Goal: Information Seeking & Learning: Learn about a topic

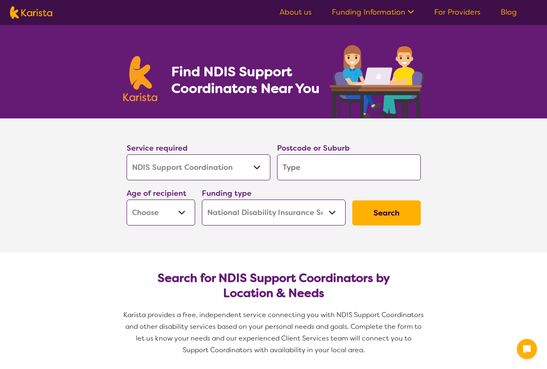
select select "NDIS Support Coordination"
select select "NDIS"
select select "NDIS Support Coordination"
select select "NDIS"
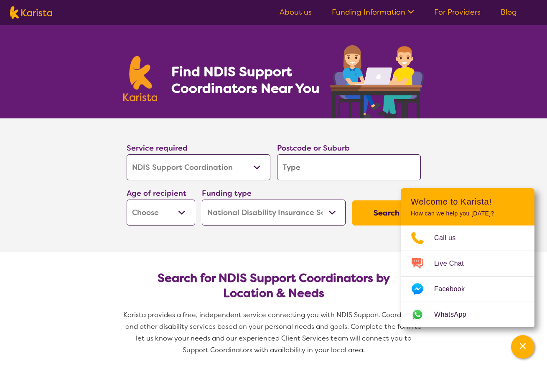
click at [299, 167] on input "search" at bounding box center [349, 167] width 144 height 26
type input "4"
type input "42"
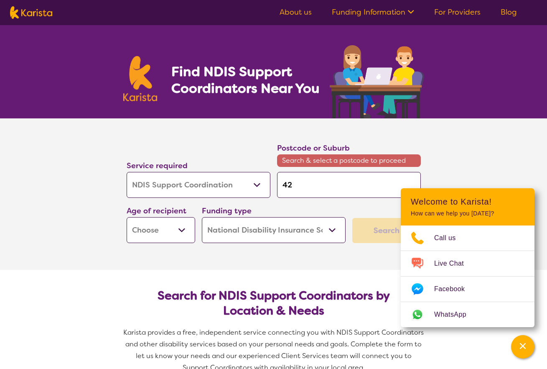
type input "420"
type input "4209"
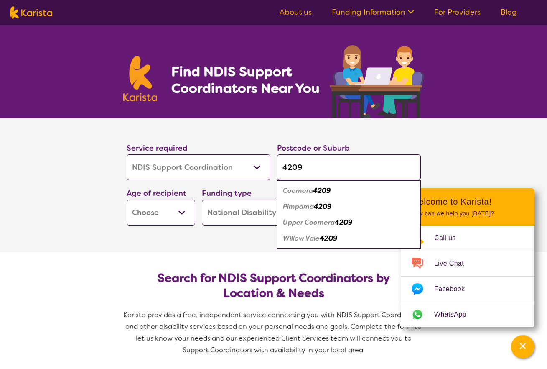
type input "4209"
click at [300, 187] on em "Coomera" at bounding box center [298, 190] width 30 height 9
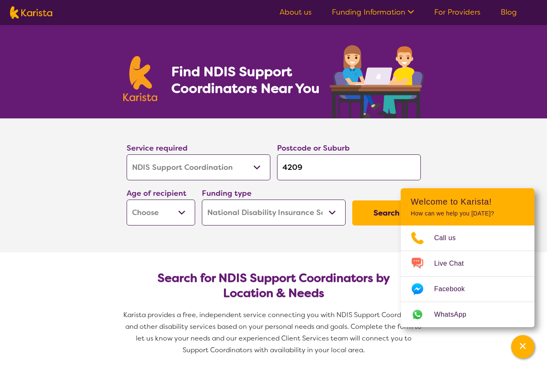
select select "AD"
click at [358, 204] on button "Search" at bounding box center [386, 212] width 69 height 25
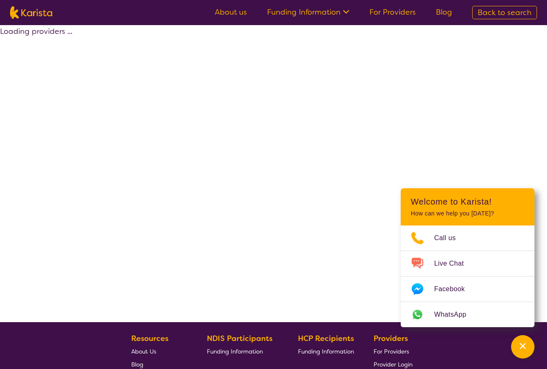
select select "by_score"
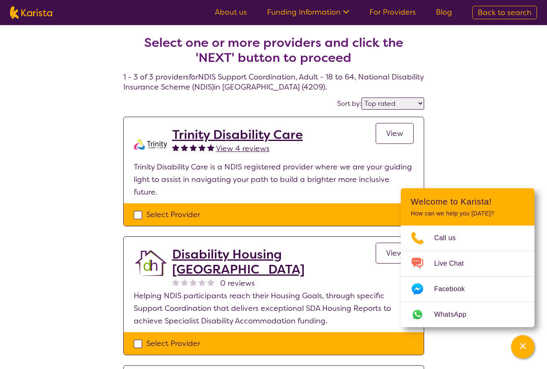
click at [450, 168] on div "Select one or more providers and click the 'NEXT' button to proceed 1 - 3 of 3 …" at bounding box center [273, 262] width 547 height 474
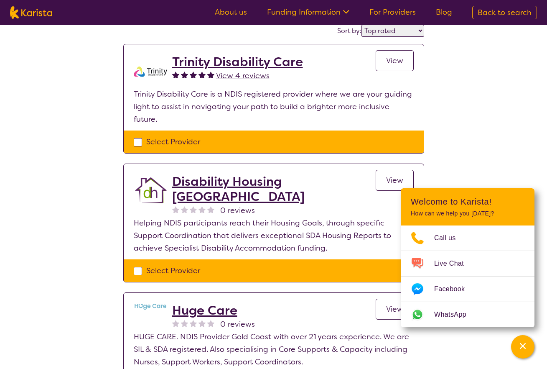
scroll to position [240, 0]
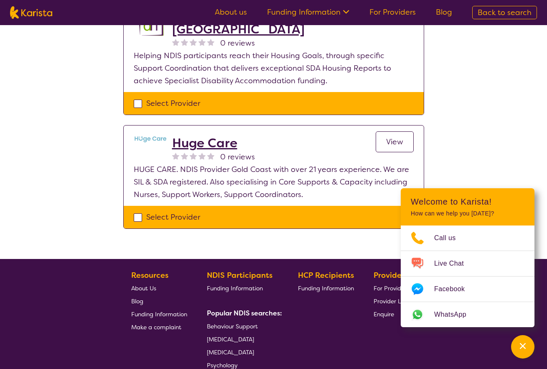
select select "NDIS Support Coordination"
select select "AD"
select select "NDIS"
select select "NDIS Support Coordination"
select select "AD"
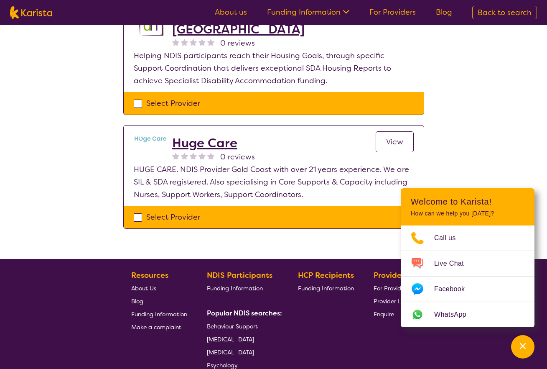
select select "NDIS"
